Goal: Find specific page/section

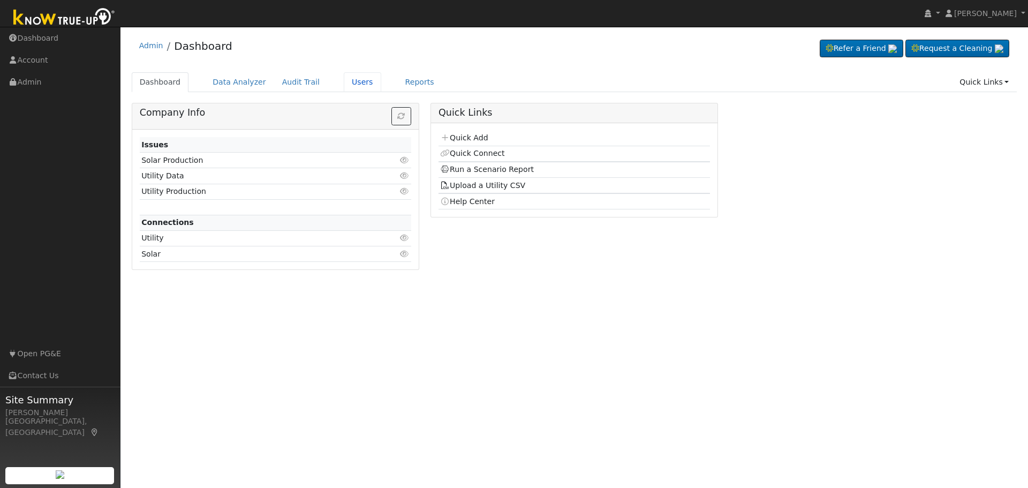
click at [348, 84] on link "Users" at bounding box center [362, 82] width 37 height 20
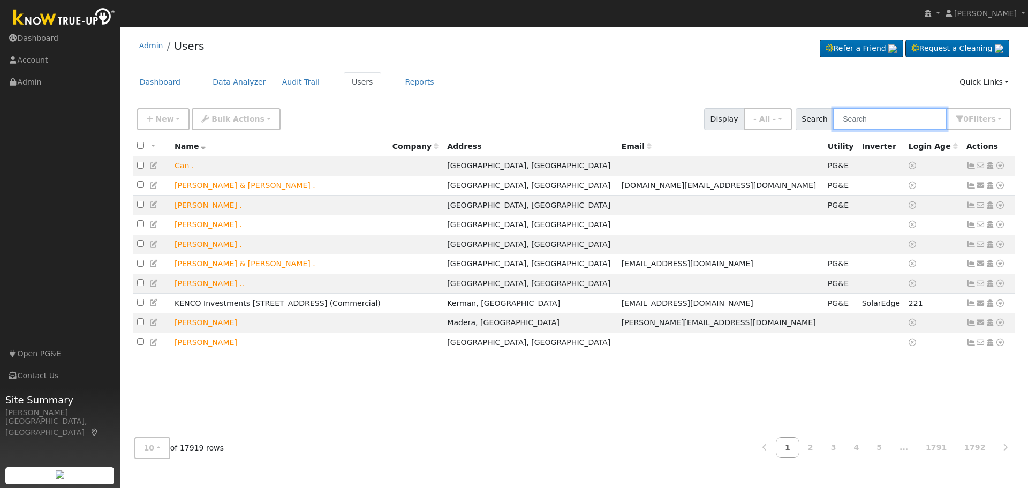
click at [870, 123] on input "text" at bounding box center [889, 119] width 113 height 22
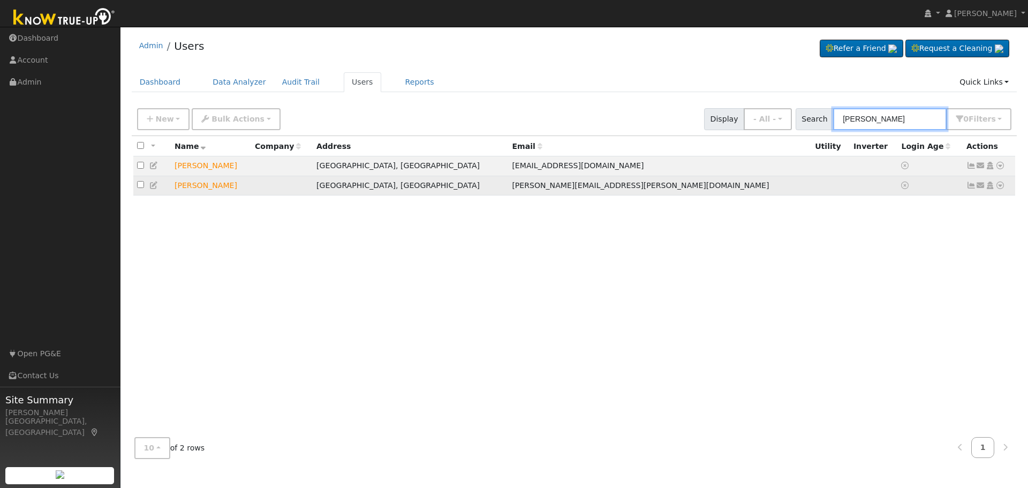
type input "pardeep"
click at [999, 188] on icon at bounding box center [1000, 184] width 10 height 7
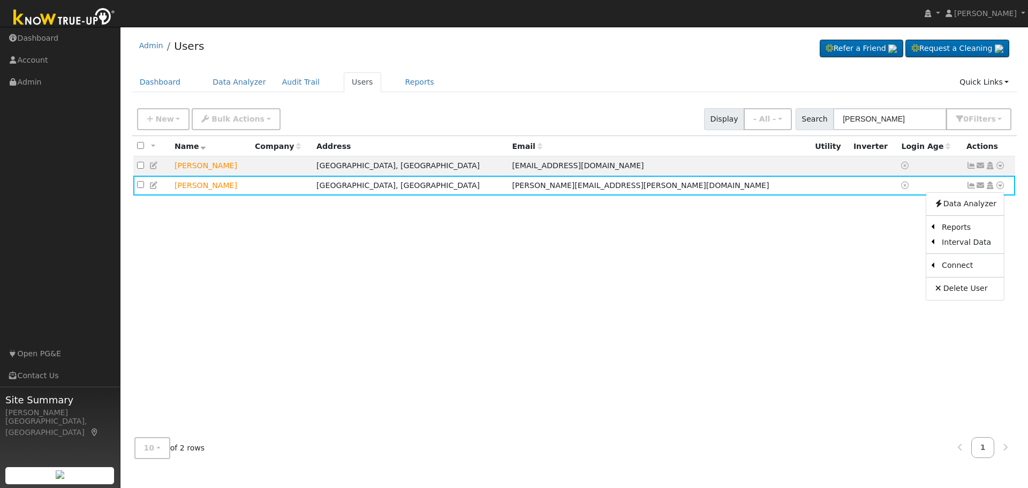
click at [0, 0] on link "Scenario" at bounding box center [0, 0] width 0 height 0
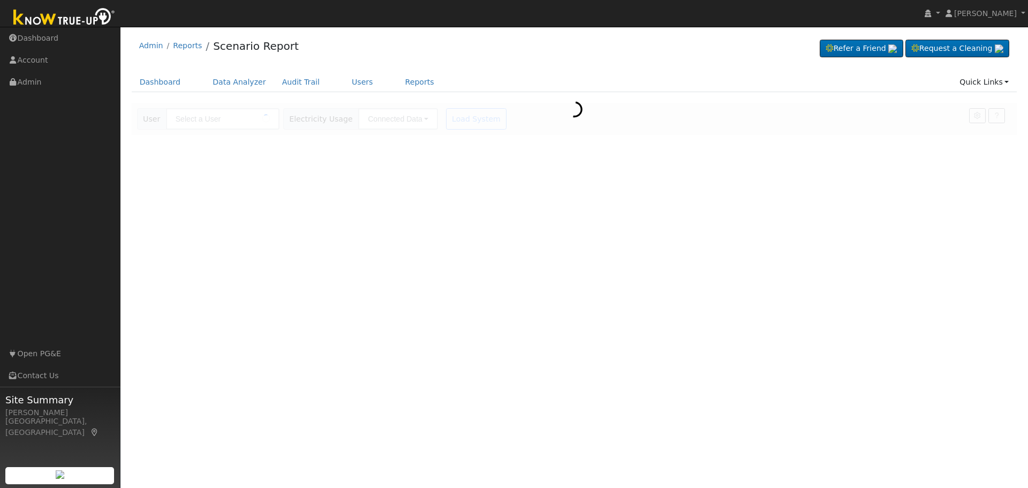
type input "[PERSON_NAME]"
